Goal: Find contact information: Find contact information

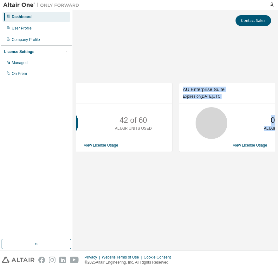
drag, startPoint x: 152, startPoint y: 248, endPoint x: 220, endPoint y: 244, distance: 68.0
click at [220, 244] on div "Contact Sales AU Enterprise Suite Expires on [DATE] UTC 42 of 60 ALTAIR UNITS U…" at bounding box center [175, 130] width 205 height 241
click at [168, 157] on div "AU Enterprise Suite Expires on [DATE] UTC 42 of 60 ALTAIR UNITS USED View Licen…" at bounding box center [97, 121] width 149 height 76
